Goal: Task Accomplishment & Management: Complete application form

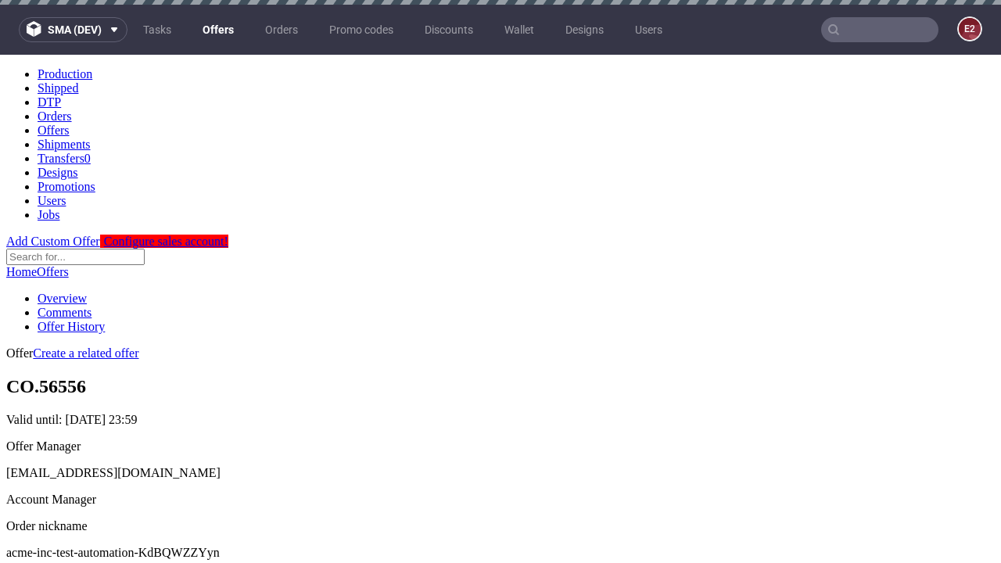
scroll to position [5, 0]
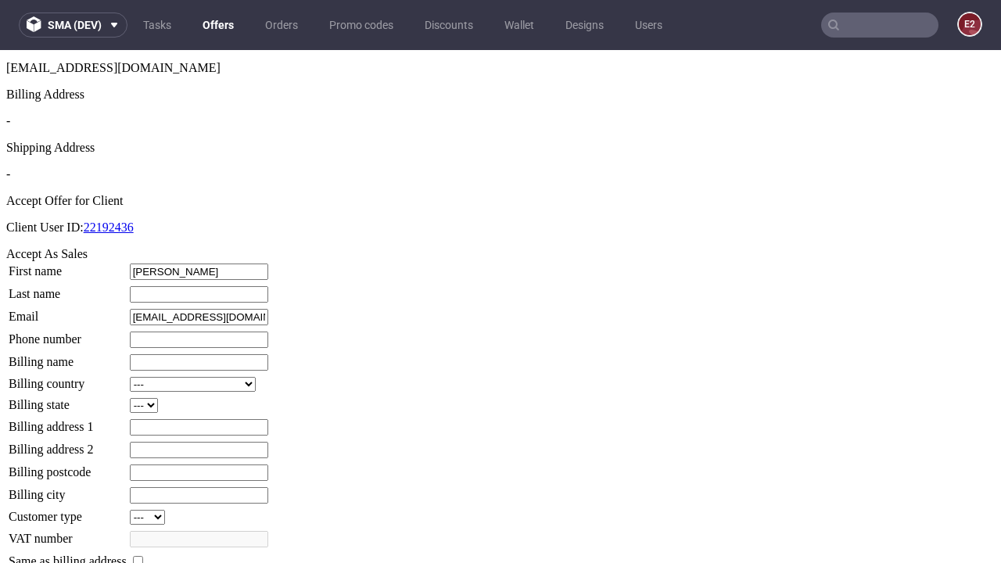
type input "Nash"
type input "Bernhard"
type input "1509813888"
type input "Magnus65"
select select "13"
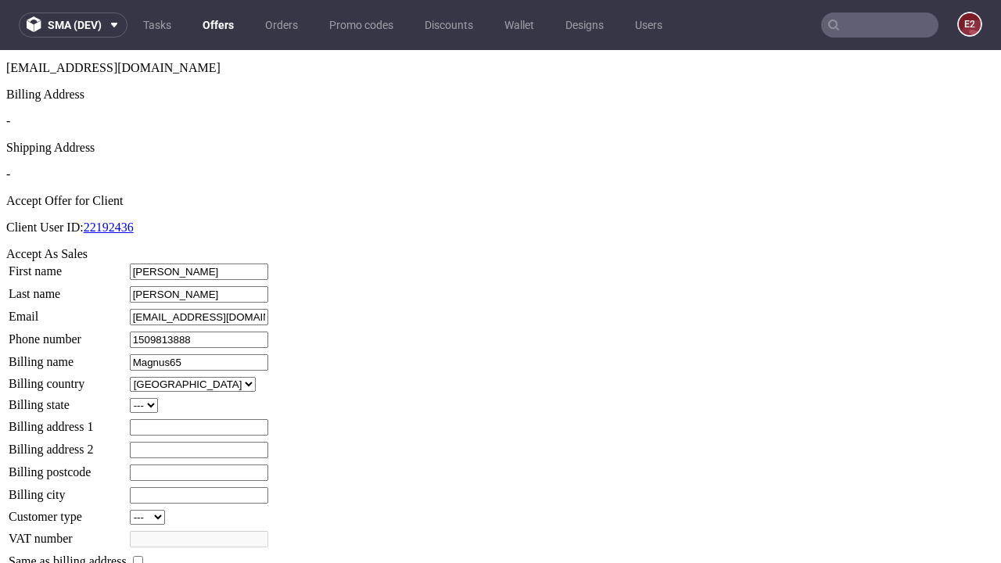
type input "Magnus65"
type input "170 Frami Terrace"
select select "132"
type input "170 Frami Terrace"
type input "EJ6 8QR"
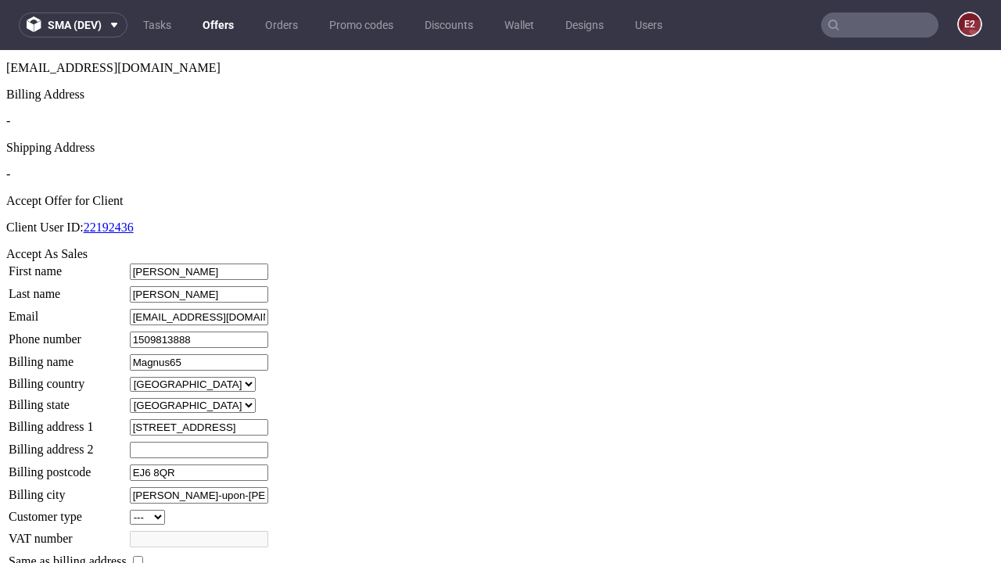
type input "Bernhard-upon-Howell"
click at [143, 556] on input "checkbox" at bounding box center [138, 561] width 10 height 10
checkbox input "true"
type input "Magnus65"
select select "13"
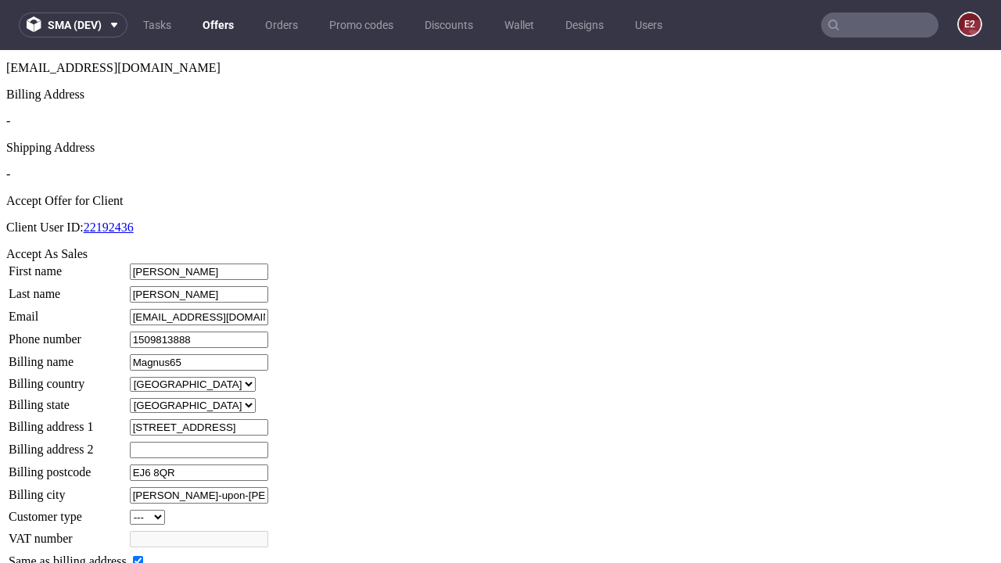
type input "170 Frami Terrace"
type input "EJ6 8QR"
type input "Bernhard-upon-Howell"
select select "132"
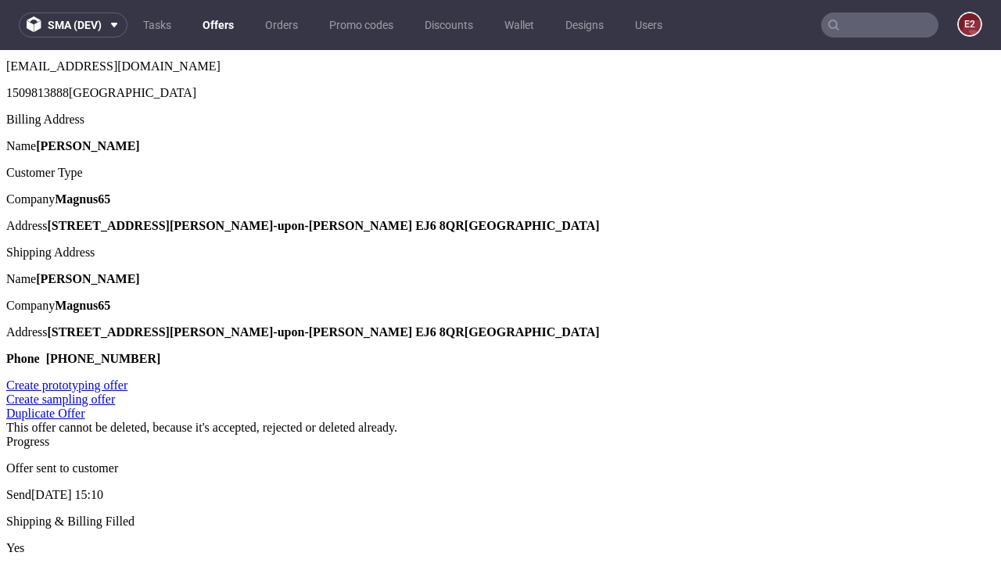
scroll to position [0, 0]
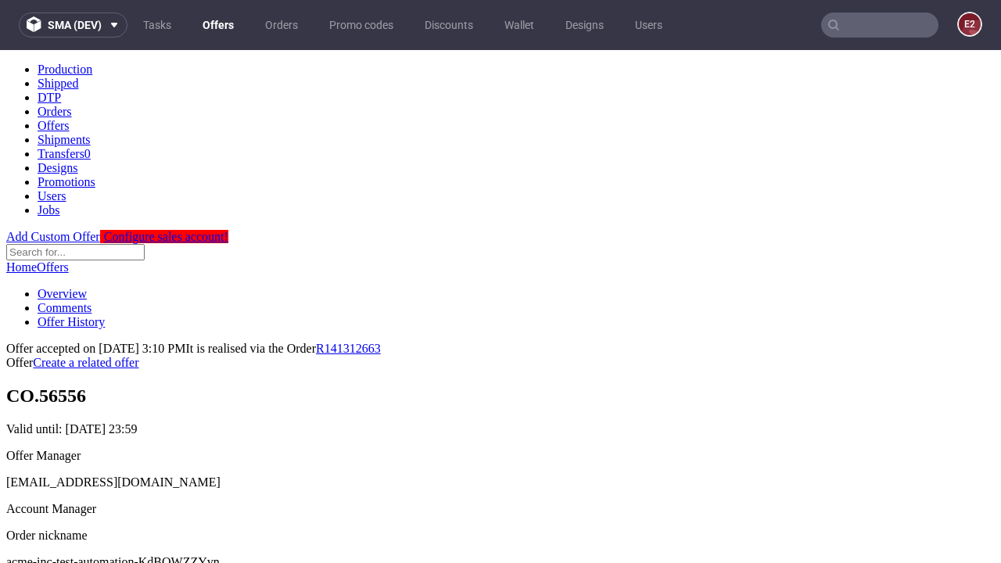
type input "[DATE]"
select select "12214305"
type input "In progress..."
